Goal: Information Seeking & Learning: Learn about a topic

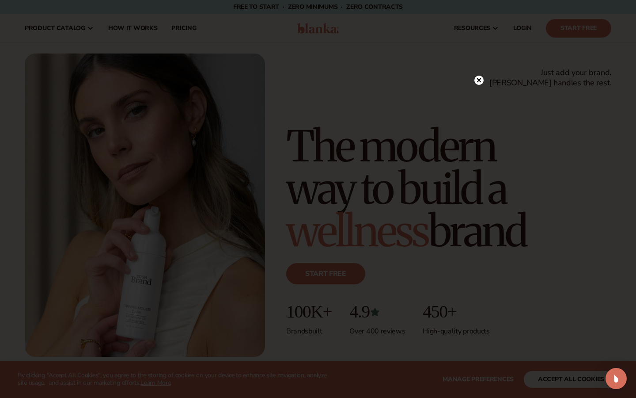
scroll to position [1, 0]
click at [477, 100] on circle at bounding box center [479, 98] width 9 height 9
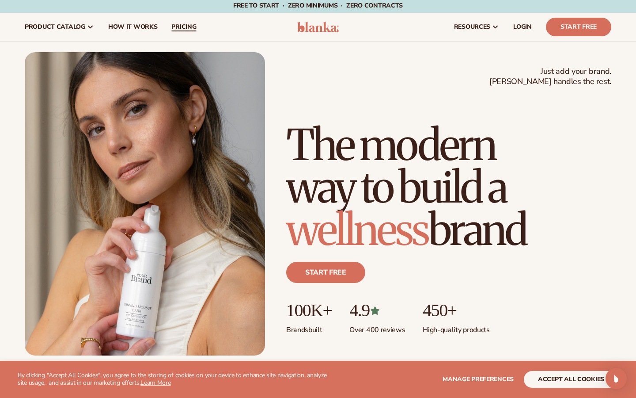
click at [171, 23] on span "pricing" at bounding box center [183, 26] width 25 height 7
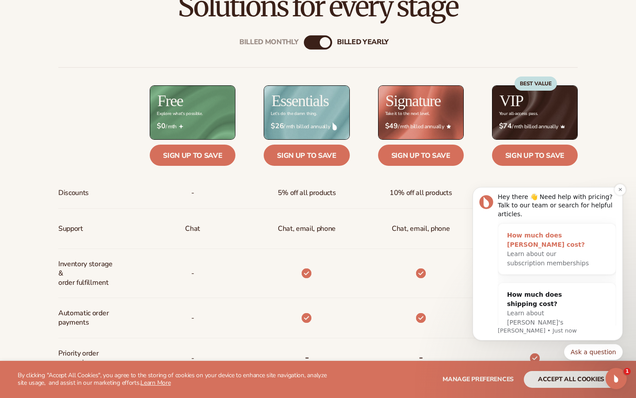
scroll to position [318, 0]
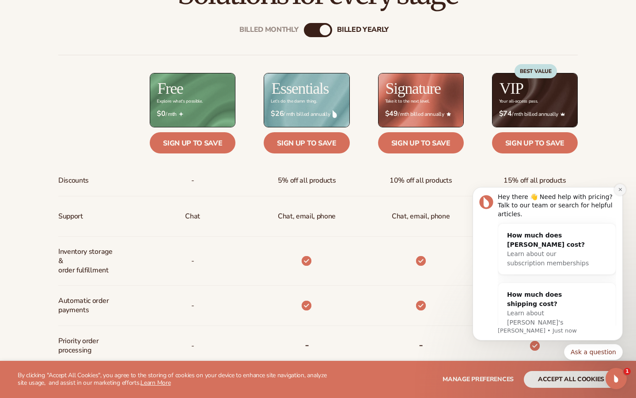
click at [620, 191] on icon "Dismiss notification" at bounding box center [620, 189] width 3 height 3
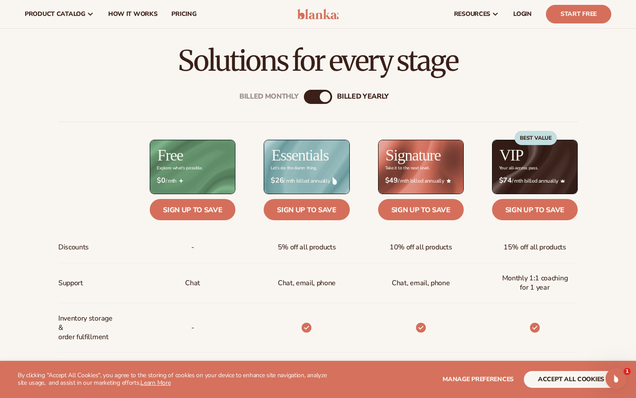
scroll to position [242, 0]
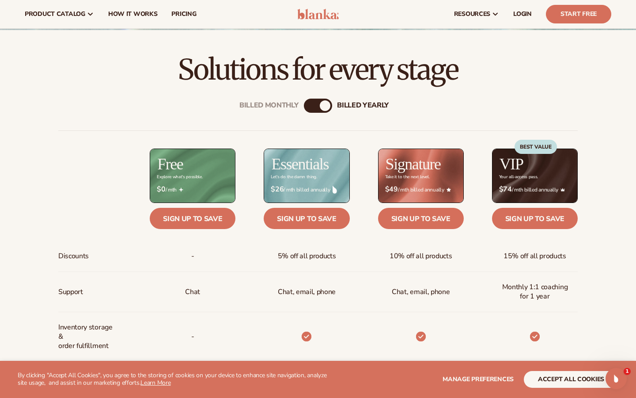
click at [312, 109] on div "Billed Monthly" at bounding box center [309, 105] width 11 height 11
click at [312, 107] on div "Billed Monthly" at bounding box center [311, 105] width 11 height 11
click at [319, 107] on div "Billed Monthly billed Yearly" at bounding box center [318, 106] width 28 height 14
click at [311, 104] on div "Billed Monthly" at bounding box center [311, 105] width 11 height 11
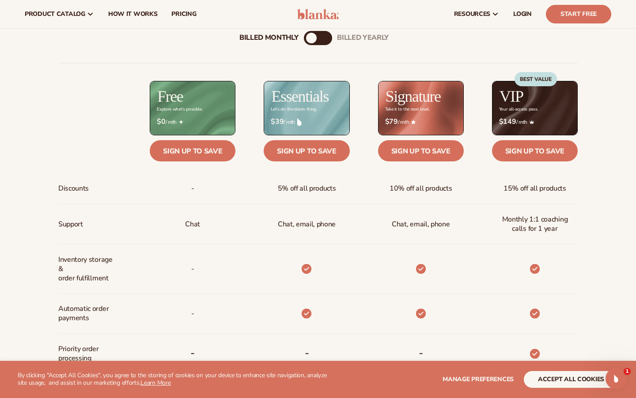
scroll to position [237, 0]
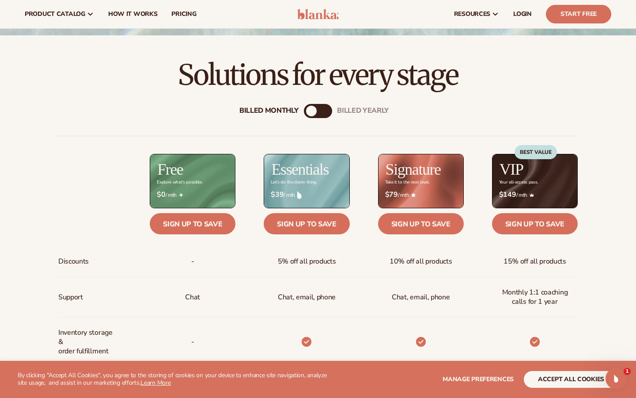
click at [329, 109] on div "billed Yearly" at bounding box center [327, 111] width 11 height 11
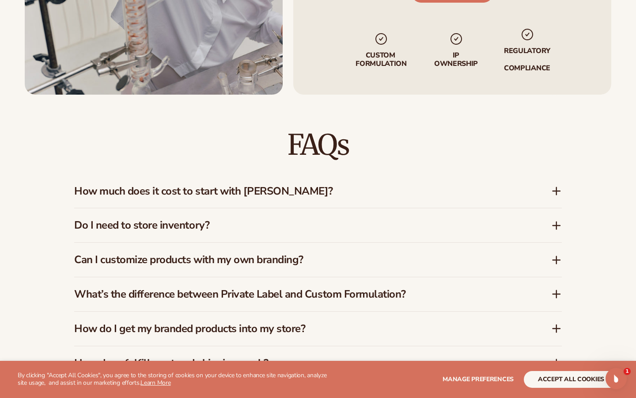
scroll to position [1209, 0]
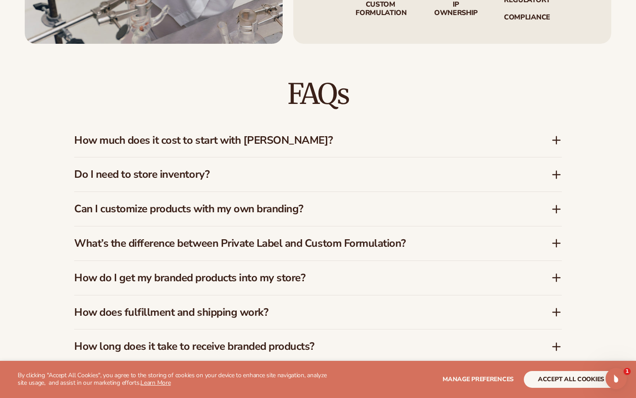
click at [401, 137] on h3 "How much does it cost to start with Blanka?" at bounding box center [299, 140] width 451 height 13
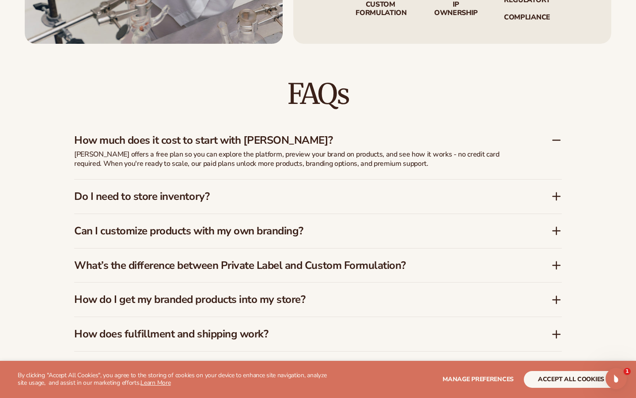
click at [402, 127] on div "How much does it cost to start with Blanka?" at bounding box center [318, 136] width 488 height 27
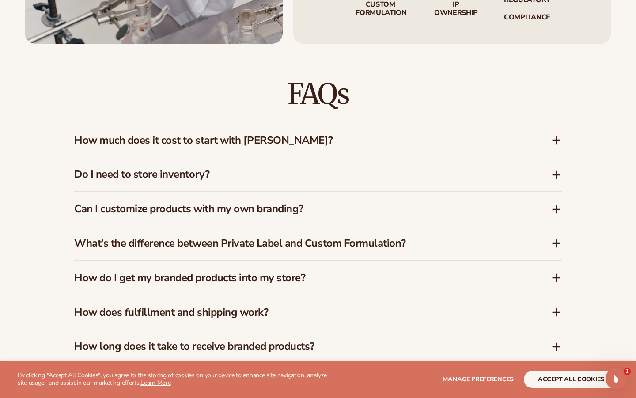
click at [431, 161] on div "Do I need to store inventory?" at bounding box center [318, 174] width 488 height 34
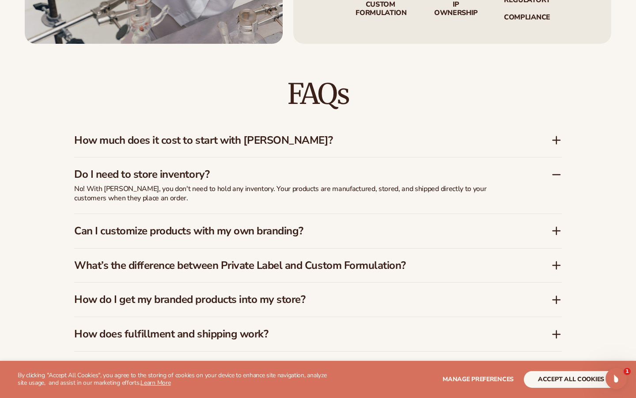
click at [431, 161] on div "Do I need to store inventory?" at bounding box center [318, 170] width 488 height 27
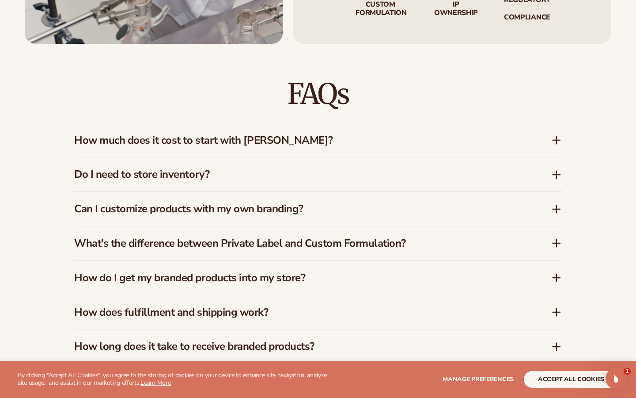
click at [418, 192] on div "Can I customize products with my own branding?" at bounding box center [318, 209] width 488 height 34
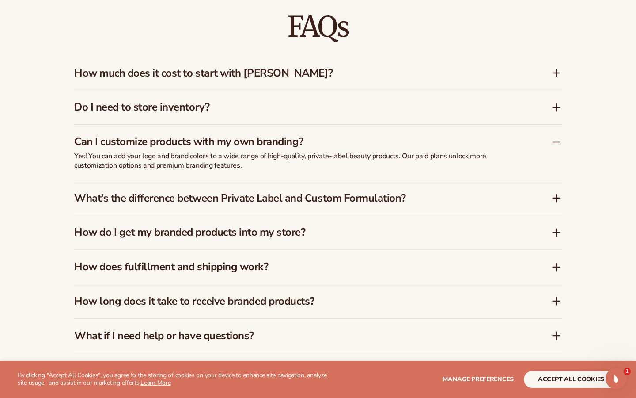
scroll to position [1288, 0]
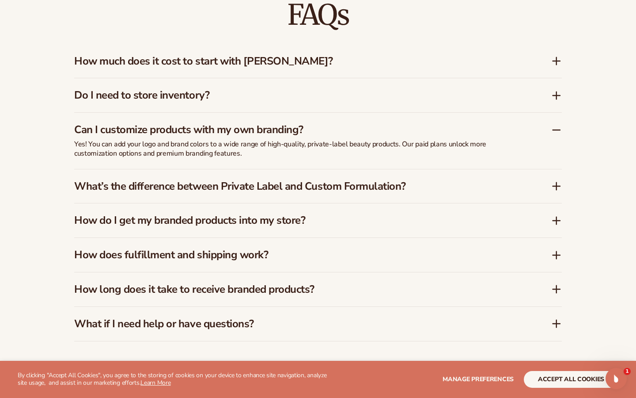
click at [420, 182] on h3 "What’s the difference between Private Label and Custom Formulation?" at bounding box center [299, 186] width 451 height 13
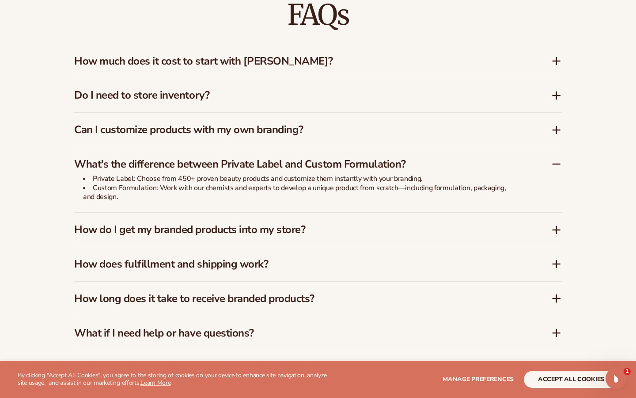
click at [385, 223] on h3 "How do I get my branded products into my store?" at bounding box center [299, 229] width 451 height 13
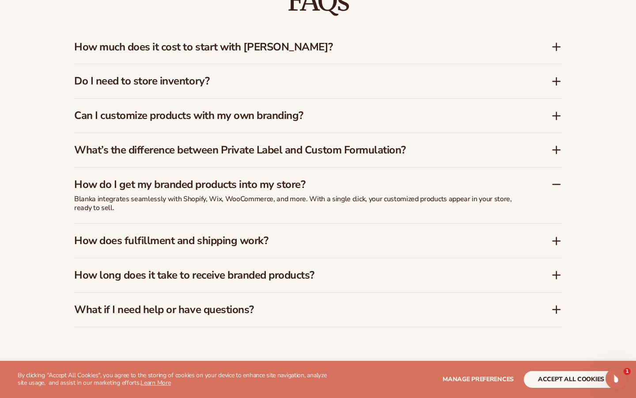
scroll to position [1303, 0]
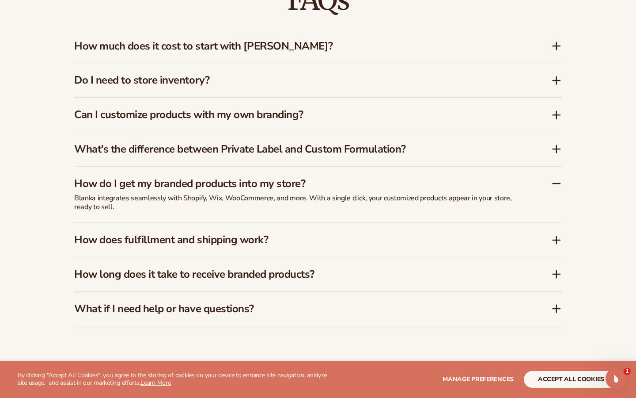
click at [376, 227] on div "How does fulfillment and shipping work?" at bounding box center [318, 240] width 488 height 34
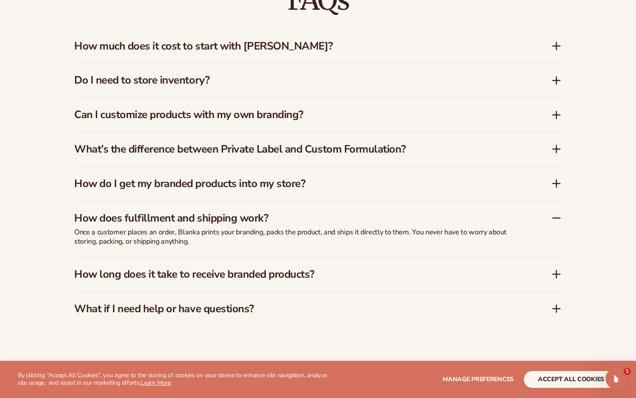
click at [366, 268] on h3 "How long does it take to receive branded products?" at bounding box center [299, 274] width 451 height 13
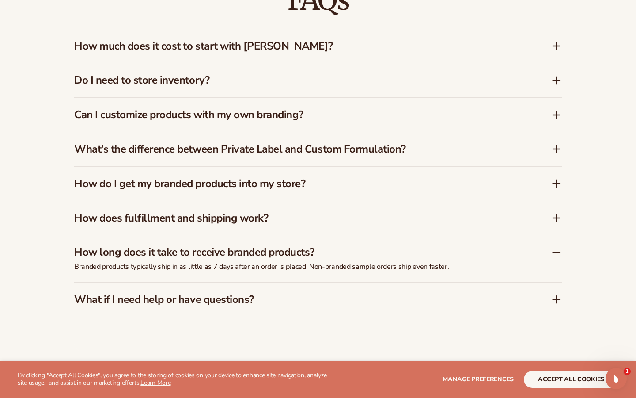
click at [350, 287] on div "What if I need help or have questions?" at bounding box center [318, 299] width 488 height 34
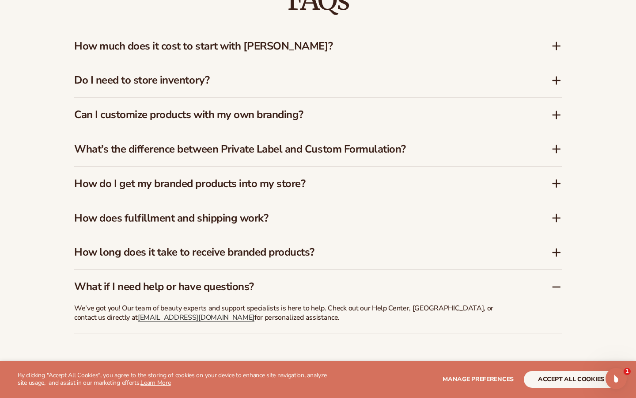
click at [350, 287] on h3 "What if I need help or have questions?" at bounding box center [299, 286] width 451 height 13
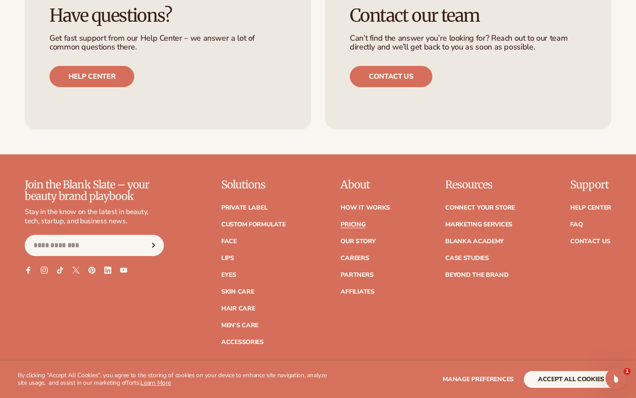
scroll to position [1706, 0]
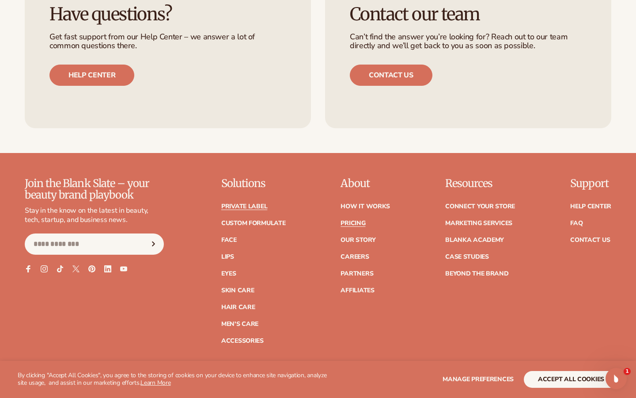
click at [262, 203] on link "Private label" at bounding box center [244, 206] width 46 height 6
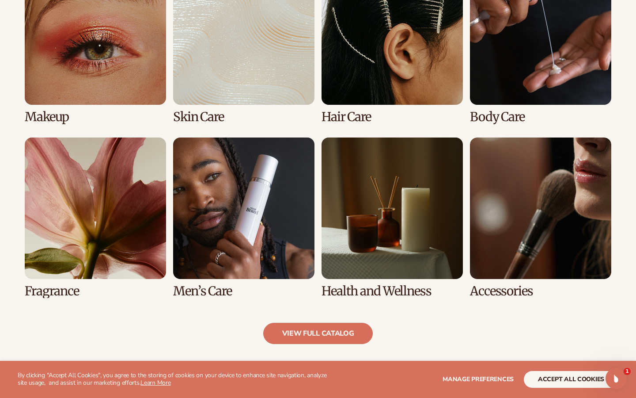
scroll to position [752, 0]
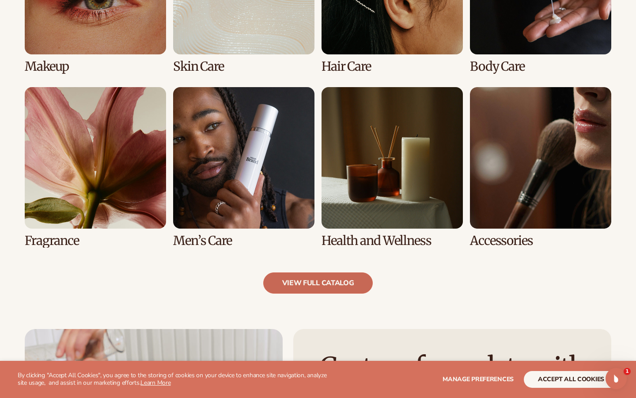
click at [325, 278] on link "view full catalog" at bounding box center [318, 282] width 110 height 21
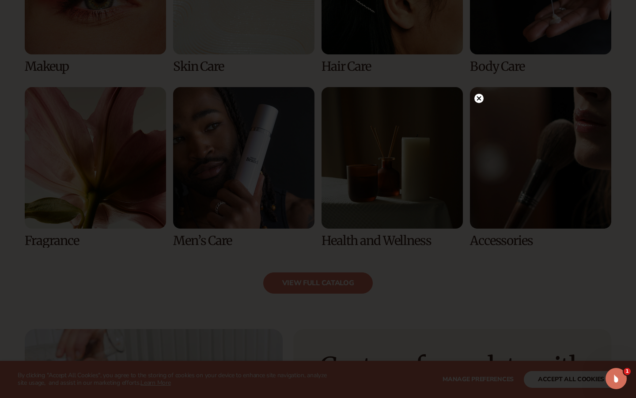
click at [480, 98] on icon at bounding box center [479, 98] width 4 height 4
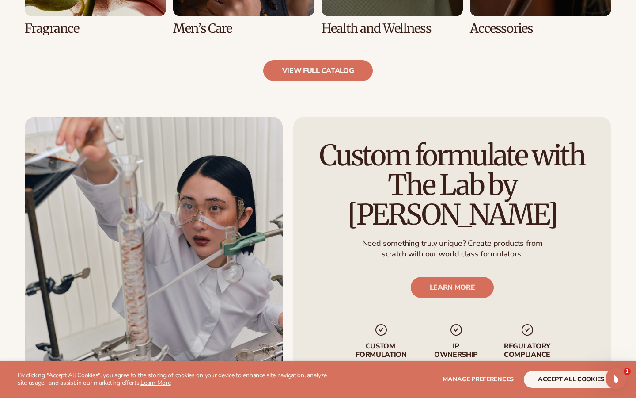
scroll to position [1026, 0]
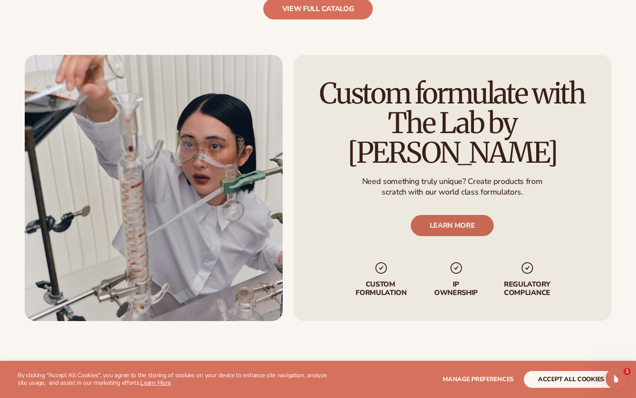
click at [465, 219] on link "LEARN MORE" at bounding box center [453, 225] width 84 height 21
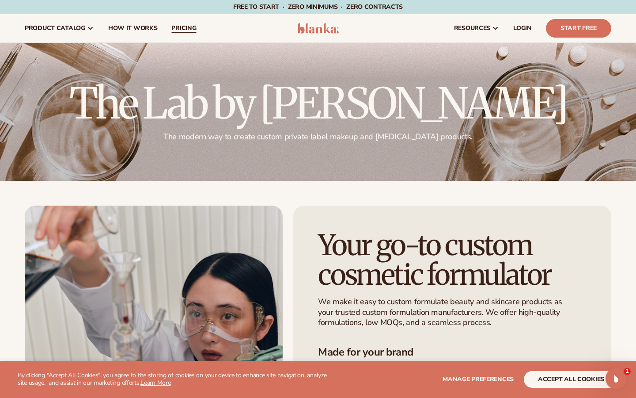
click at [187, 27] on span "pricing" at bounding box center [183, 28] width 25 height 7
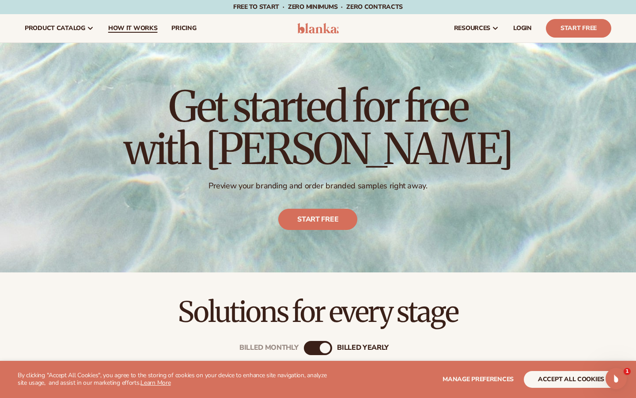
click at [115, 29] on span "How It Works" at bounding box center [133, 28] width 50 height 7
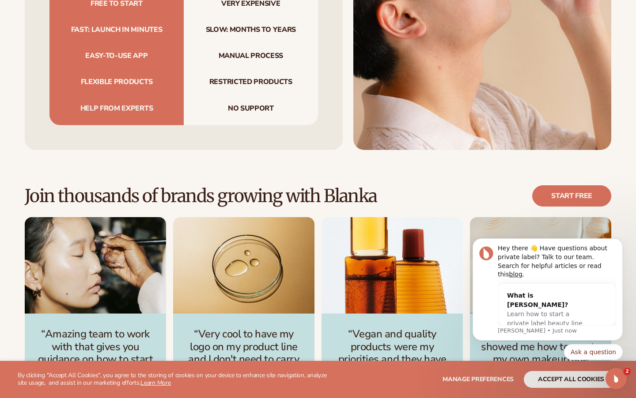
scroll to position [1129, 0]
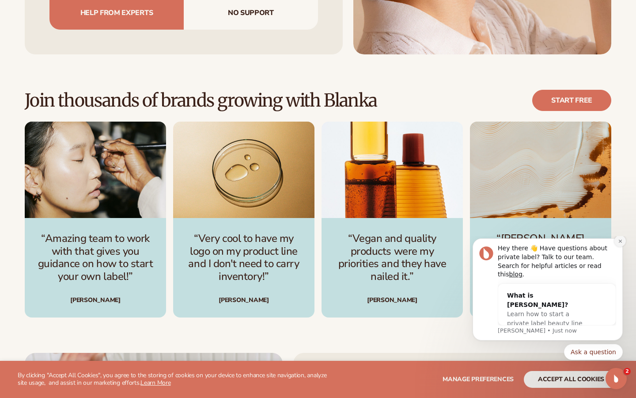
click at [622, 244] on icon "Dismiss notification" at bounding box center [620, 241] width 5 height 5
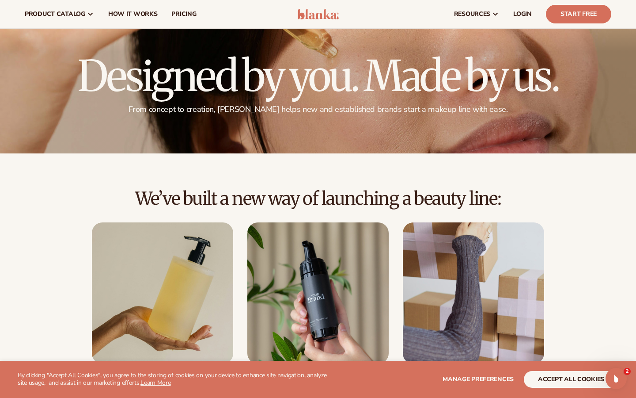
scroll to position [0, 0]
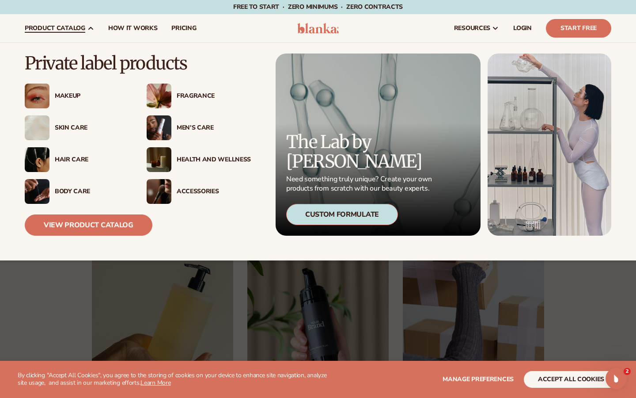
click at [70, 96] on div "Makeup" at bounding box center [92, 96] width 74 height 8
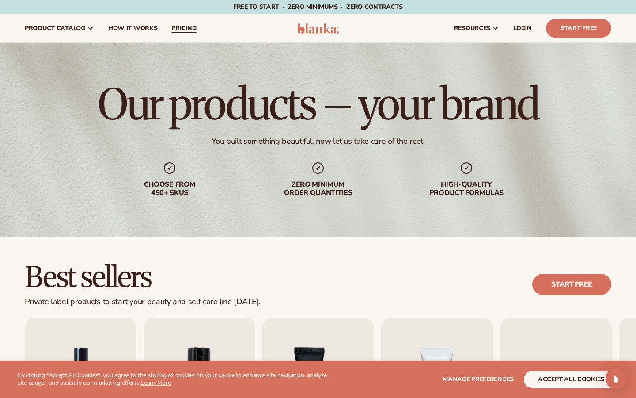
click at [186, 31] on span "pricing" at bounding box center [183, 28] width 25 height 7
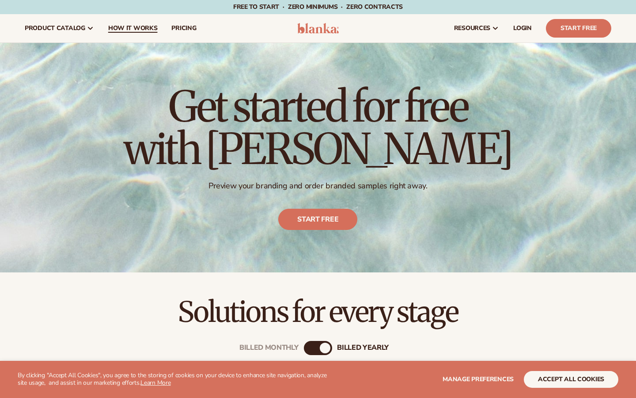
click at [141, 27] on span "How It Works" at bounding box center [133, 28] width 50 height 7
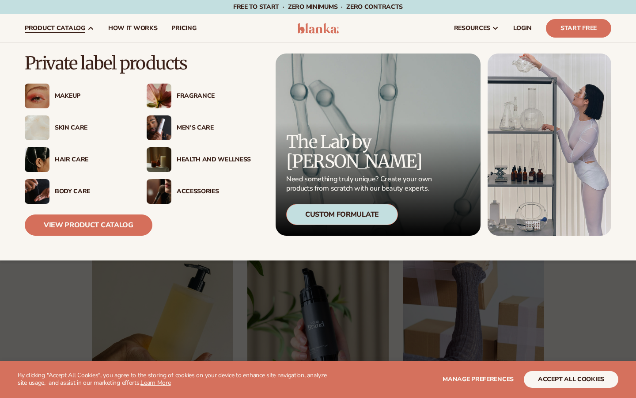
click at [63, 30] on span "product catalog" at bounding box center [55, 28] width 61 height 7
click at [204, 98] on div "Fragrance" at bounding box center [214, 96] width 74 height 8
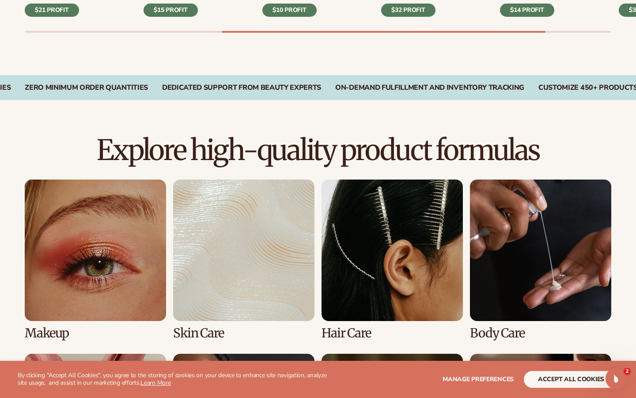
scroll to position [663, 0]
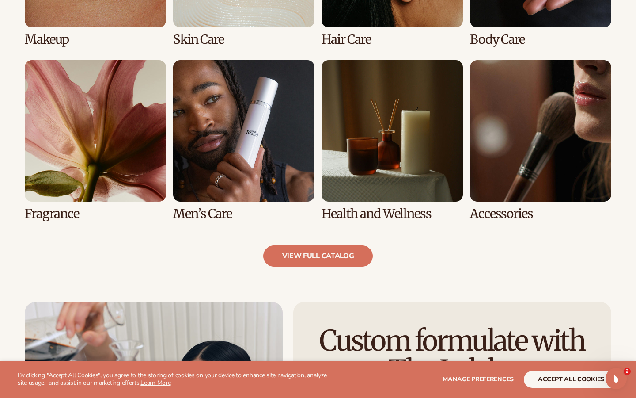
click at [89, 174] on link "5 / 8" at bounding box center [95, 140] width 141 height 160
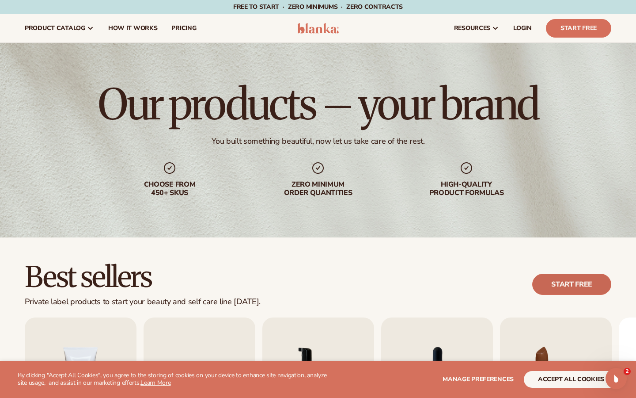
click at [553, 283] on link "Start free" at bounding box center [572, 284] width 79 height 21
